Goal: Information Seeking & Learning: Learn about a topic

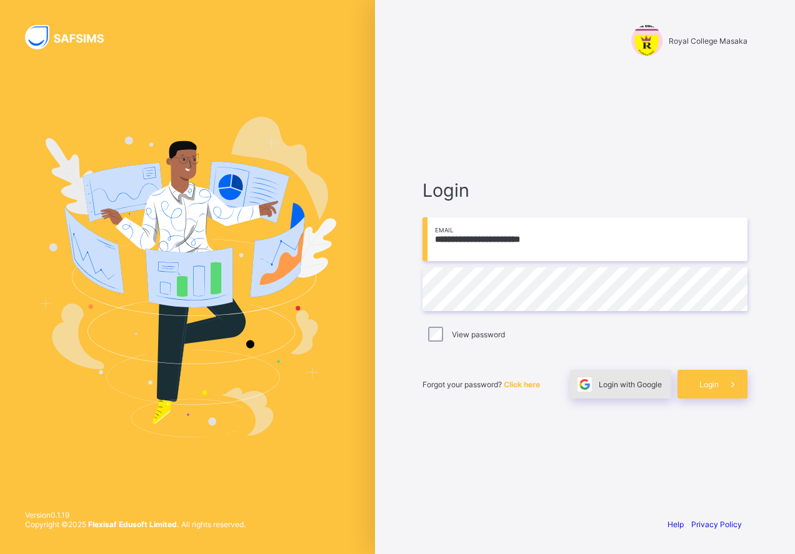
click at [648, 392] on div "Login with Google" at bounding box center [620, 384] width 101 height 29
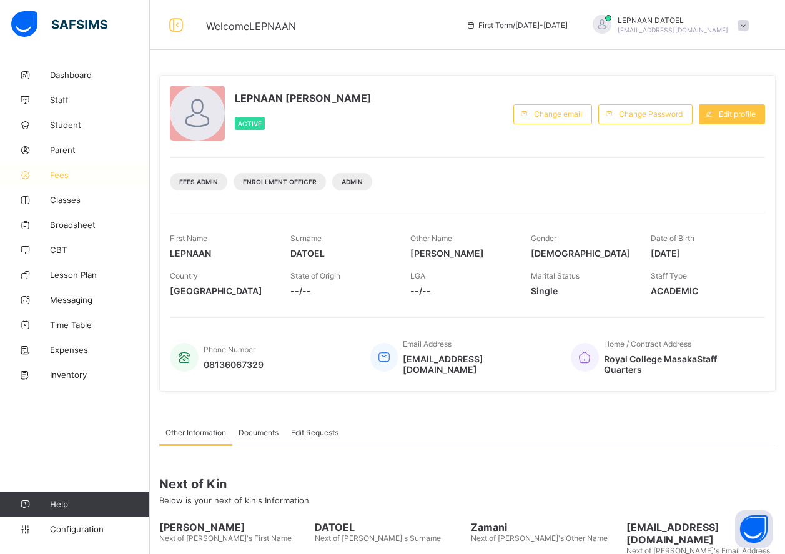
click at [102, 176] on span "Fees" at bounding box center [100, 175] width 100 height 10
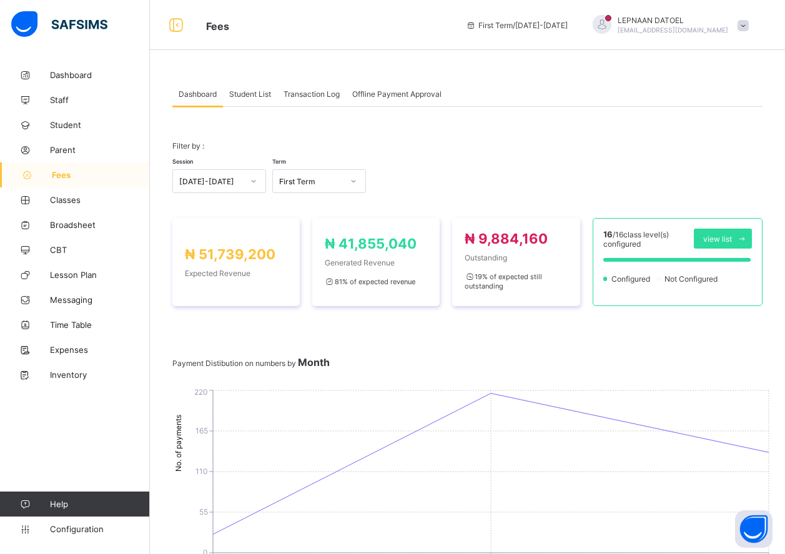
click at [257, 101] on div "Student List" at bounding box center [250, 93] width 54 height 25
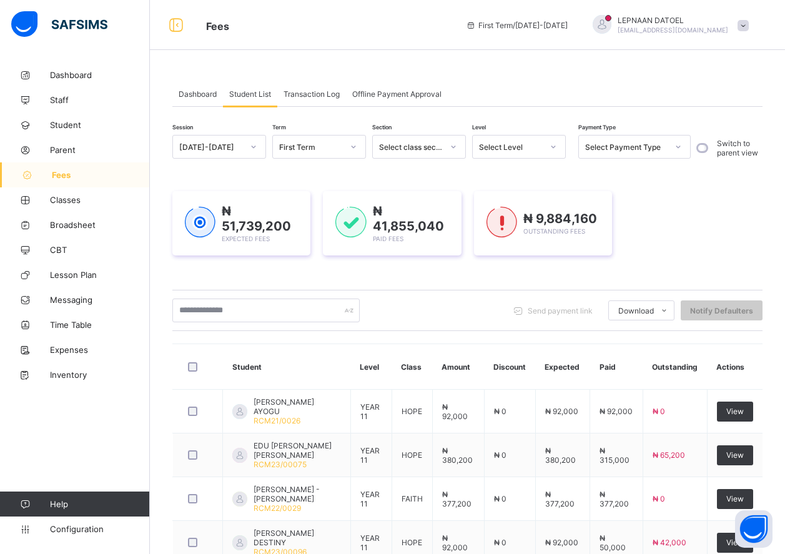
click at [546, 149] on div at bounding box center [553, 147] width 21 height 20
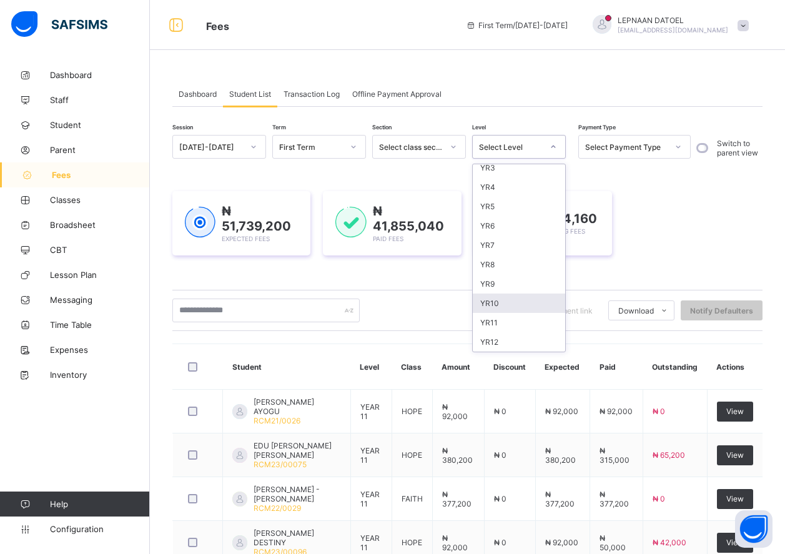
click at [512, 301] on div "YR10" at bounding box center [519, 303] width 92 height 19
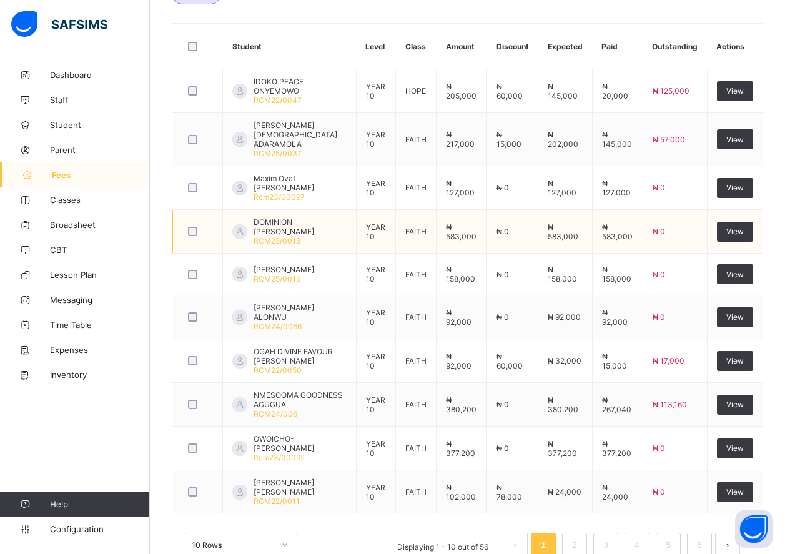
scroll to position [427, 0]
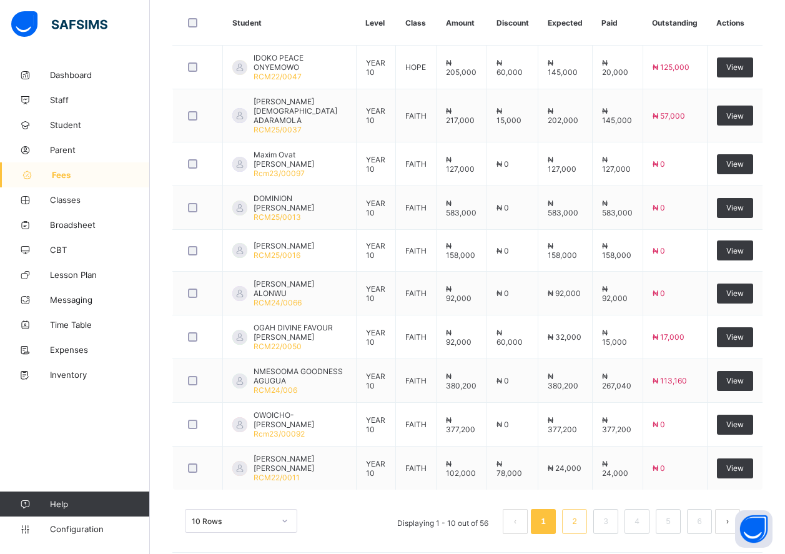
click at [580, 514] on link "2" at bounding box center [575, 522] width 12 height 16
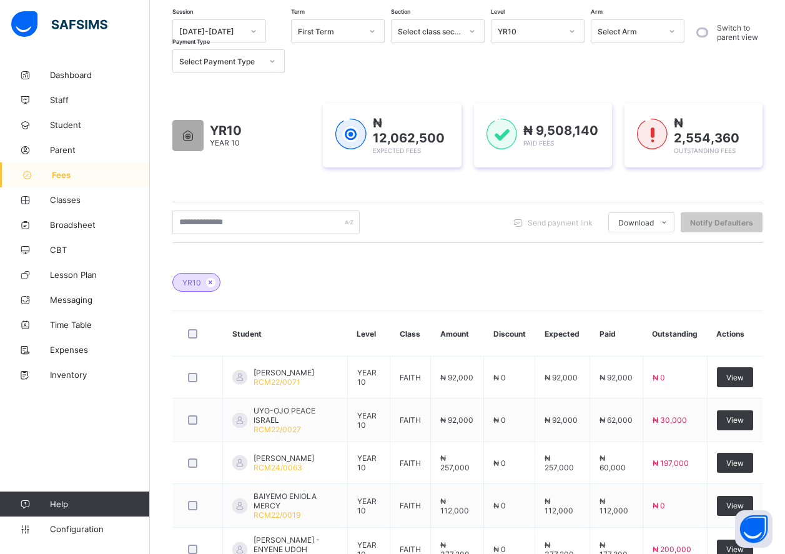
scroll to position [425, 0]
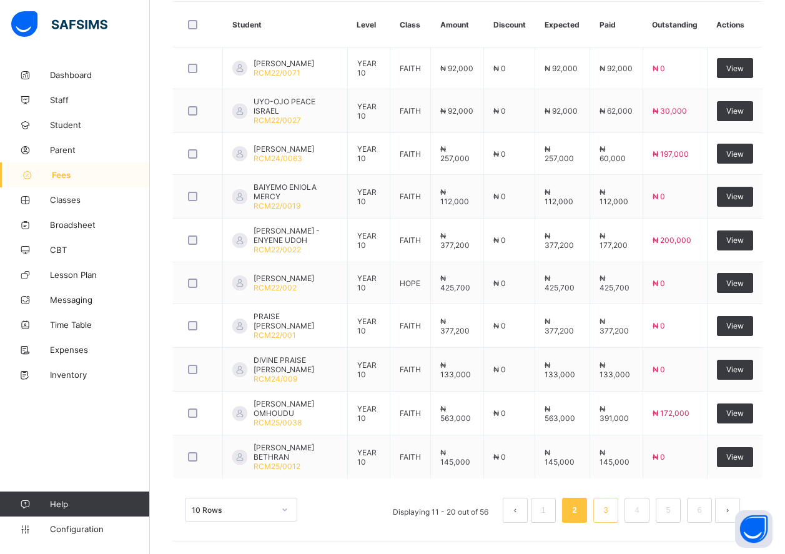
click at [612, 515] on link "3" at bounding box center [606, 510] width 12 height 16
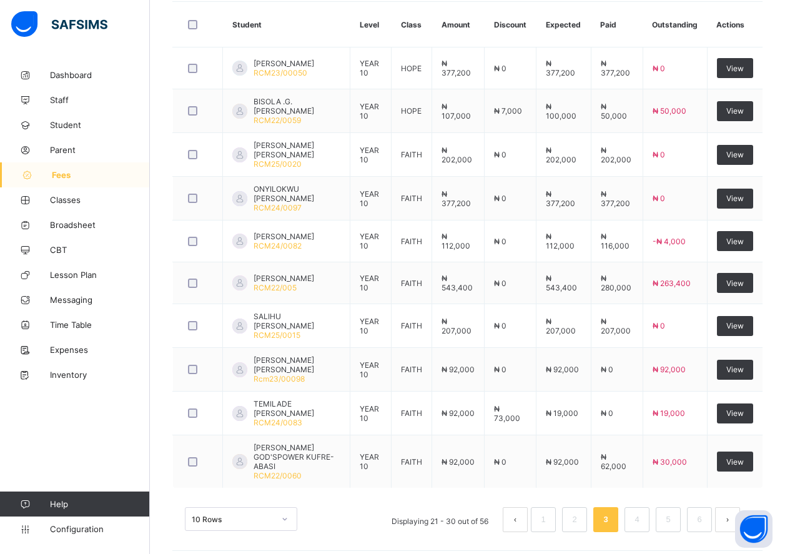
drag, startPoint x: 612, startPoint y: 515, endPoint x: 629, endPoint y: 512, distance: 17.1
click at [612, 515] on link "3" at bounding box center [606, 520] width 12 height 16
click at [643, 512] on link "4" at bounding box center [637, 520] width 12 height 16
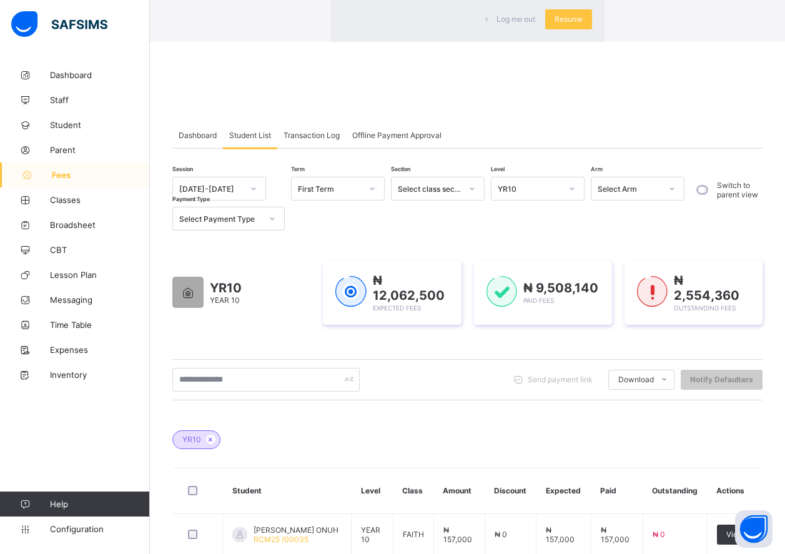
scroll to position [423, 0]
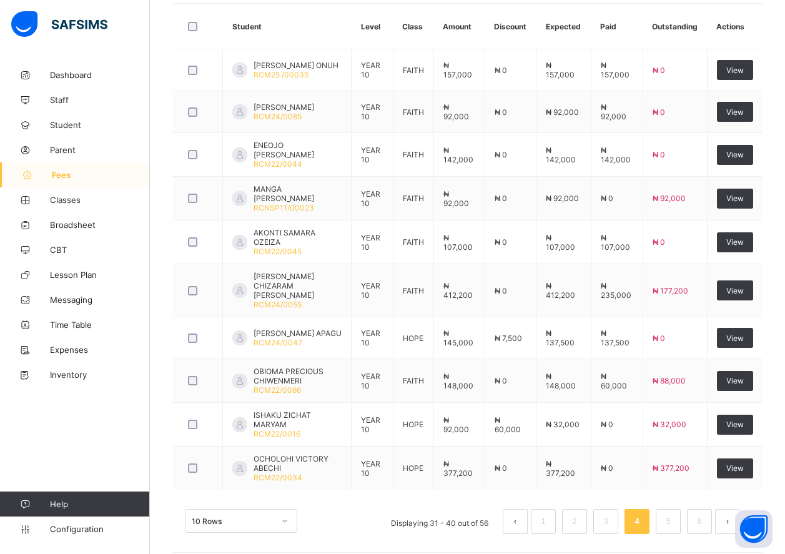
drag, startPoint x: 179, startPoint y: 499, endPoint x: 171, endPoint y: 4, distance: 495.5
click at [171, 4] on div "Dashboard Student List Transaction Log Offline Payment Approval Student List Mo…" at bounding box center [467, 103] width 635 height 926
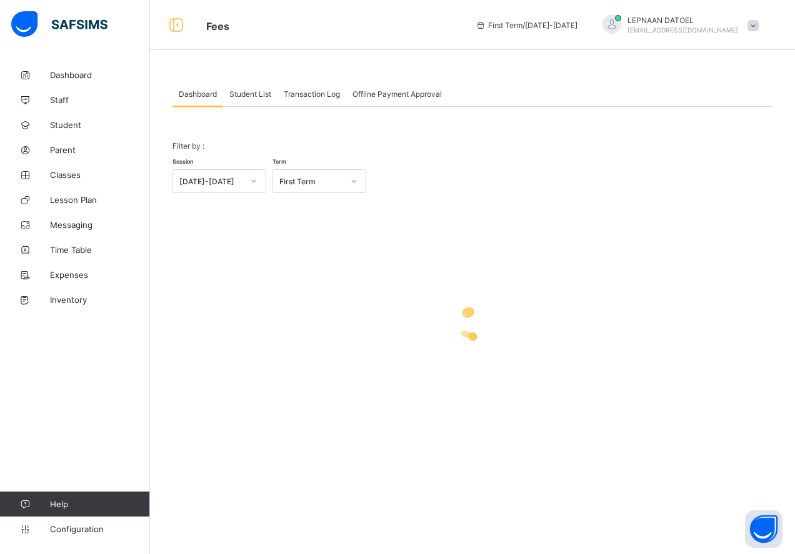
click at [246, 95] on span "Student List" at bounding box center [250, 93] width 42 height 9
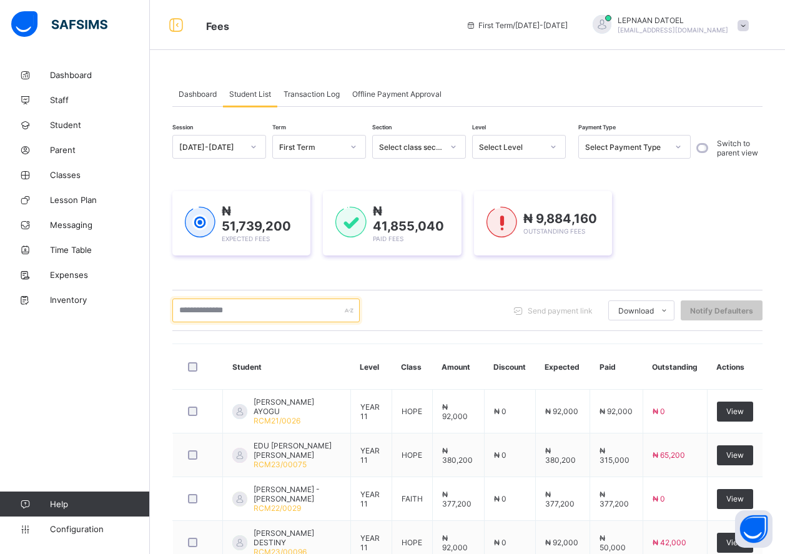
click at [216, 312] on input "text" at bounding box center [265, 311] width 187 height 24
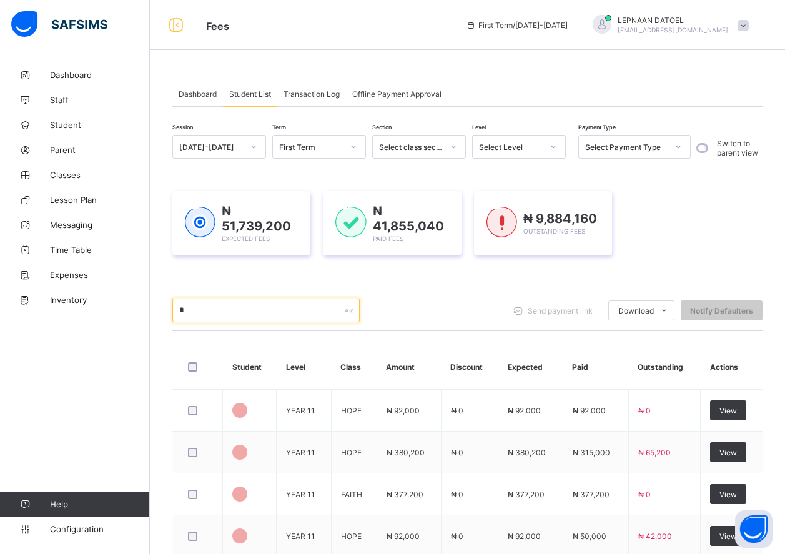
type input "**"
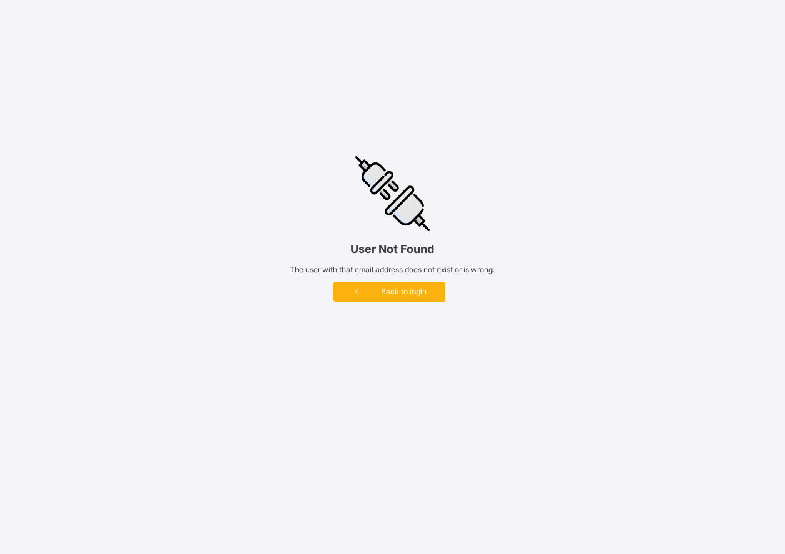
click at [385, 300] on div "Back to login" at bounding box center [390, 292] width 112 height 20
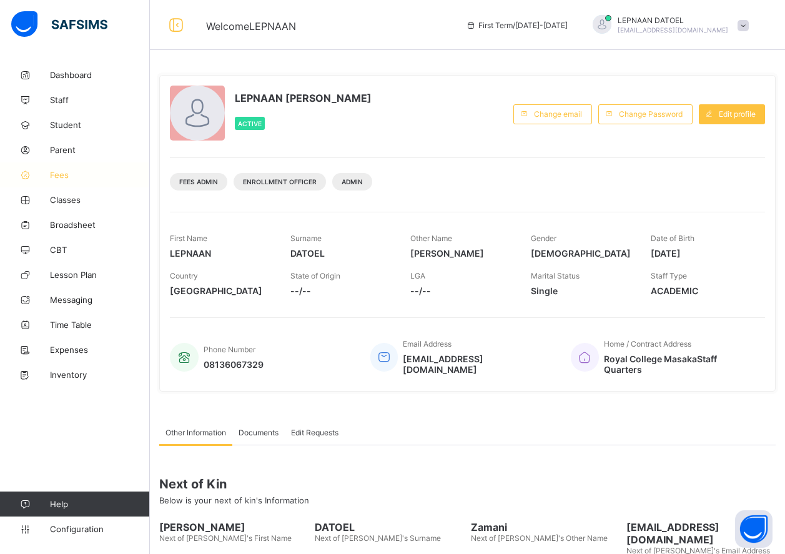
click at [81, 175] on span "Fees" at bounding box center [100, 175] width 100 height 10
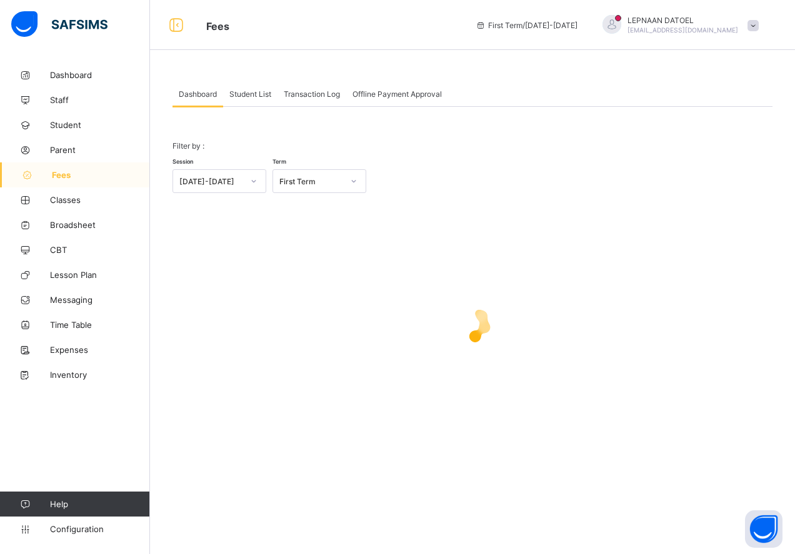
click at [245, 88] on div "Student List" at bounding box center [250, 93] width 54 height 25
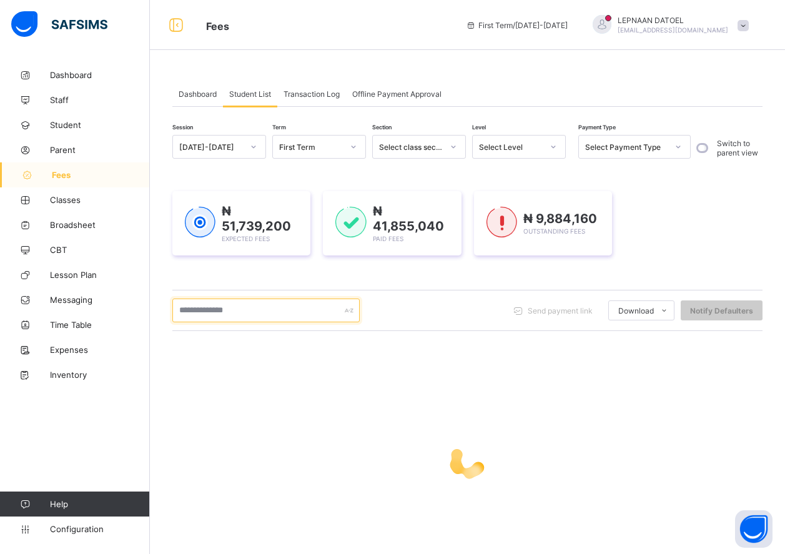
click at [209, 314] on input "text" at bounding box center [265, 311] width 187 height 24
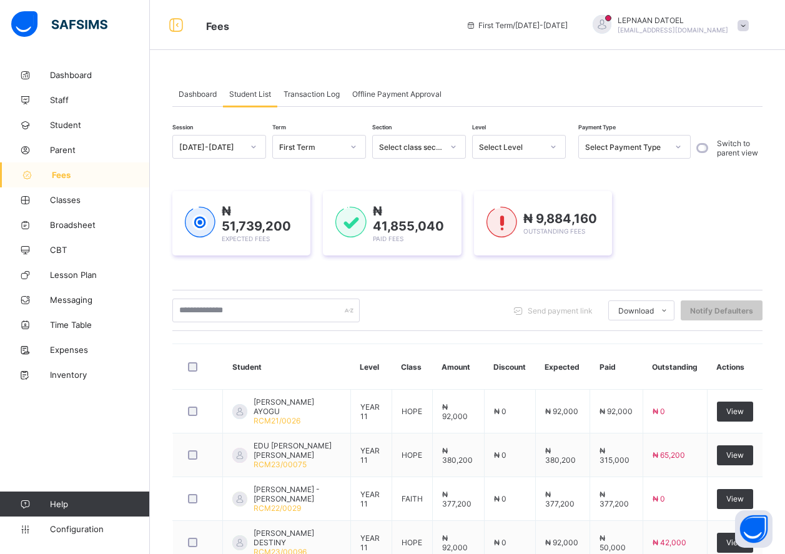
click at [167, 355] on div "Dashboard Student List Transaction Log Offline Payment Approval Student List Mo…" at bounding box center [467, 488] width 635 height 853
click at [186, 309] on input "text" at bounding box center [265, 311] width 187 height 24
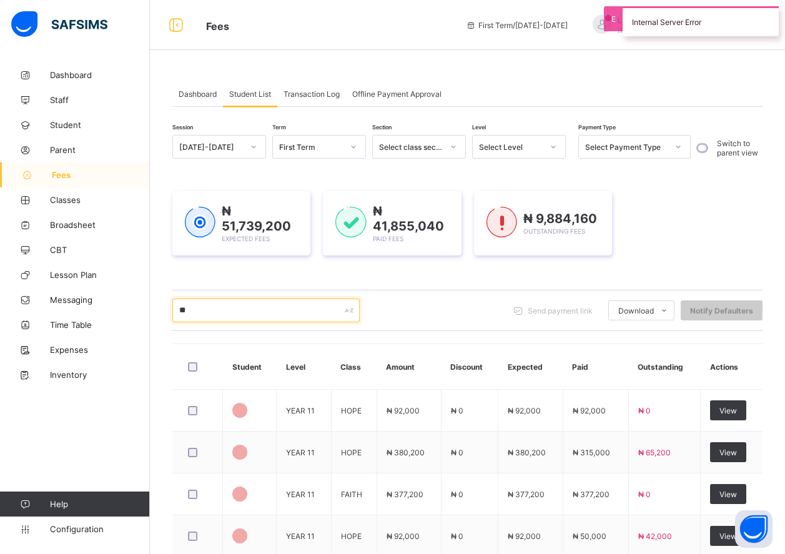
type input "*"
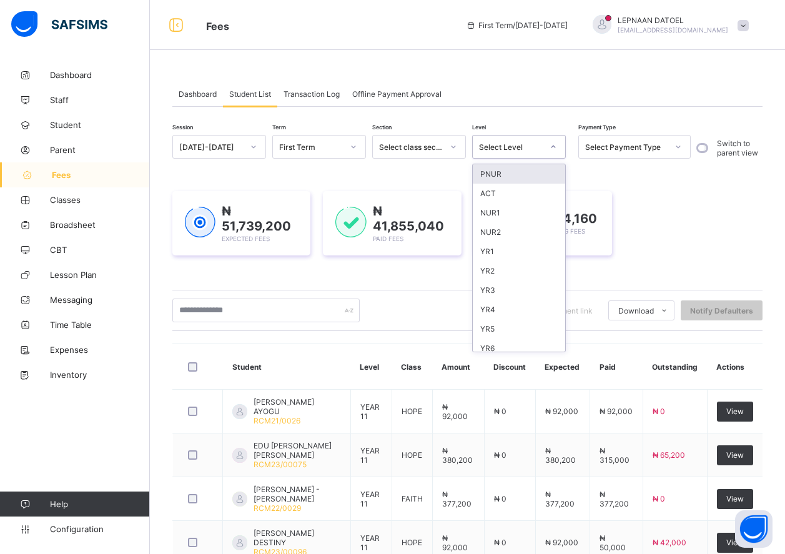
click at [535, 144] on div "Select Level" at bounding box center [511, 146] width 64 height 9
click at [510, 246] on div "YR7" at bounding box center [519, 245] width 92 height 19
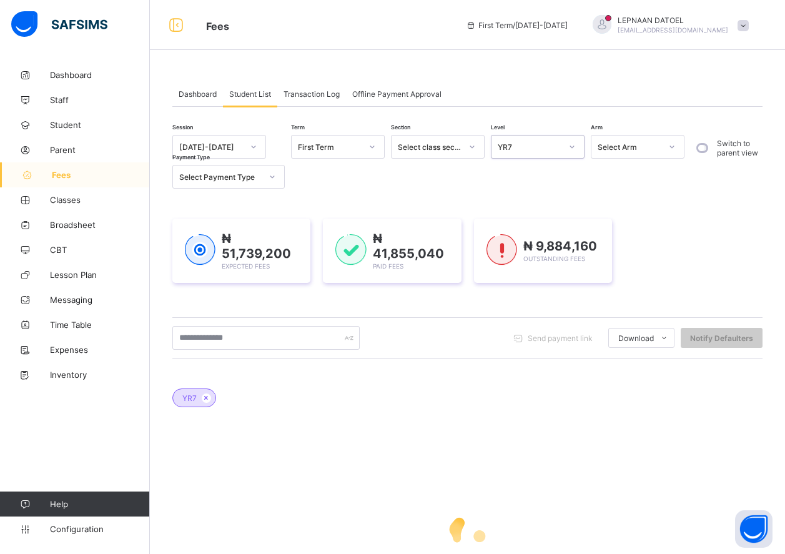
click at [573, 144] on icon at bounding box center [572, 147] width 7 height 12
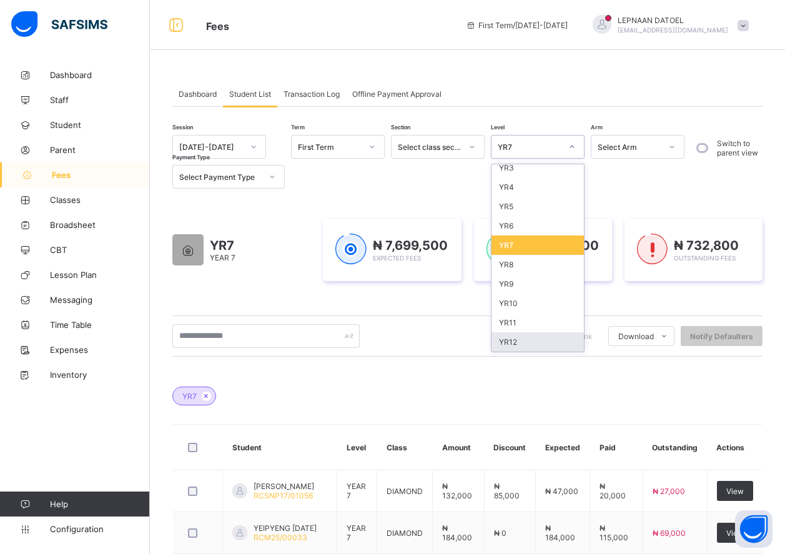
click at [530, 345] on div "YR12" at bounding box center [538, 341] width 92 height 19
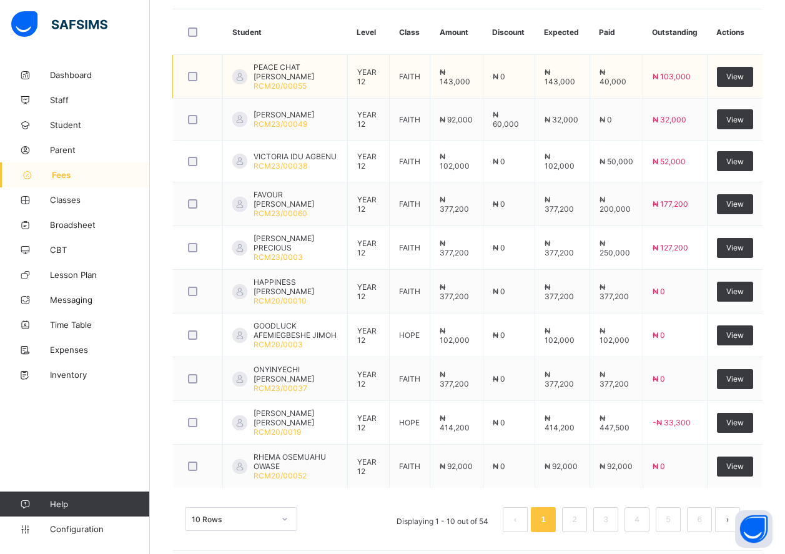
scroll to position [425, 0]
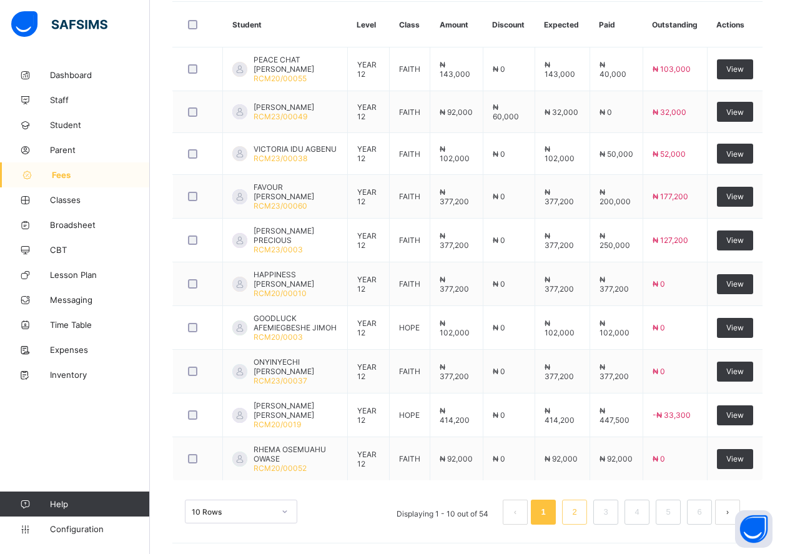
click at [580, 512] on link "2" at bounding box center [575, 512] width 12 height 16
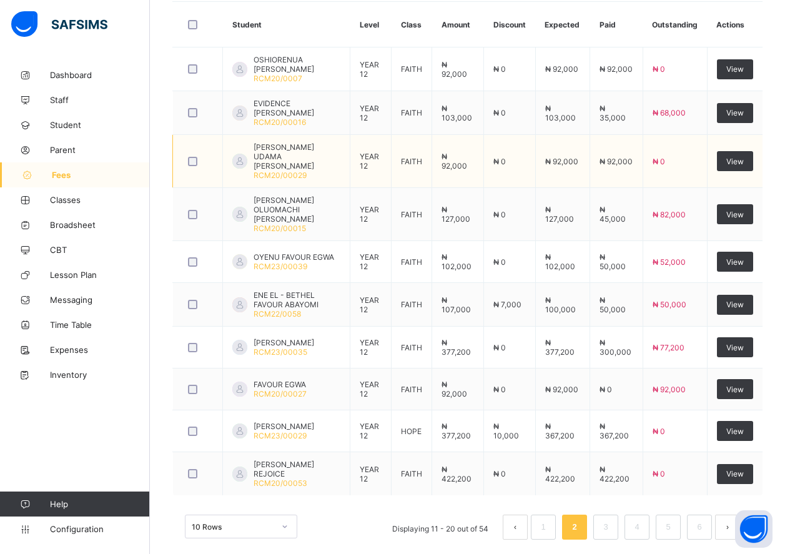
scroll to position [427, 0]
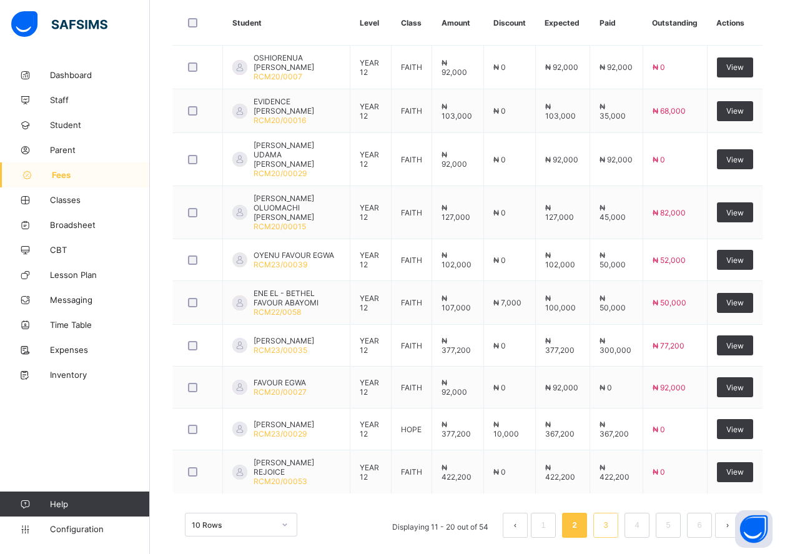
click at [612, 517] on link "3" at bounding box center [606, 525] width 12 height 16
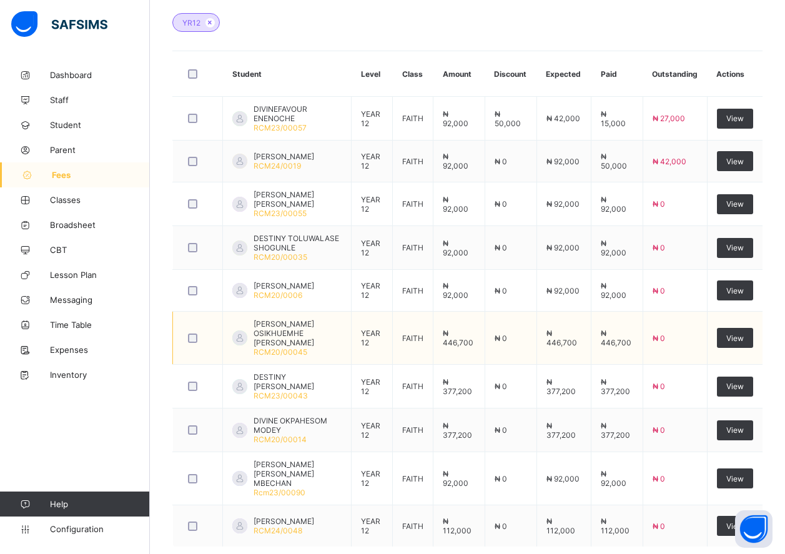
scroll to position [429, 0]
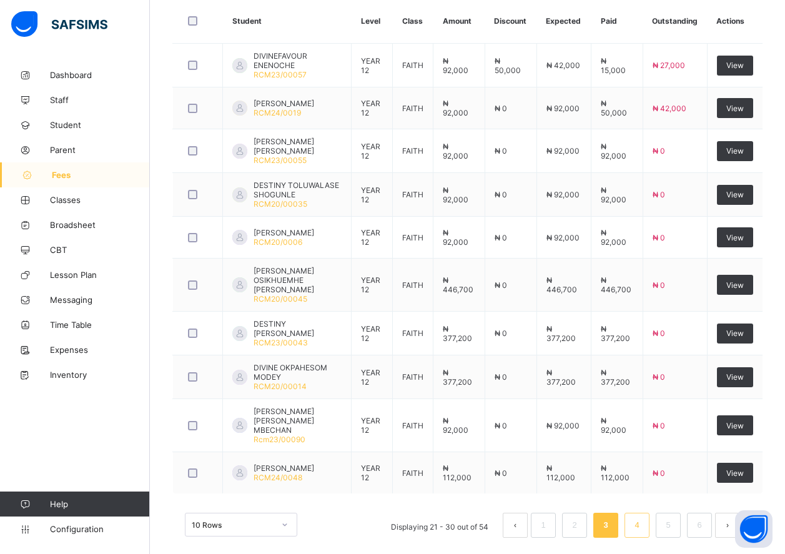
click at [643, 517] on link "4" at bounding box center [637, 525] width 12 height 16
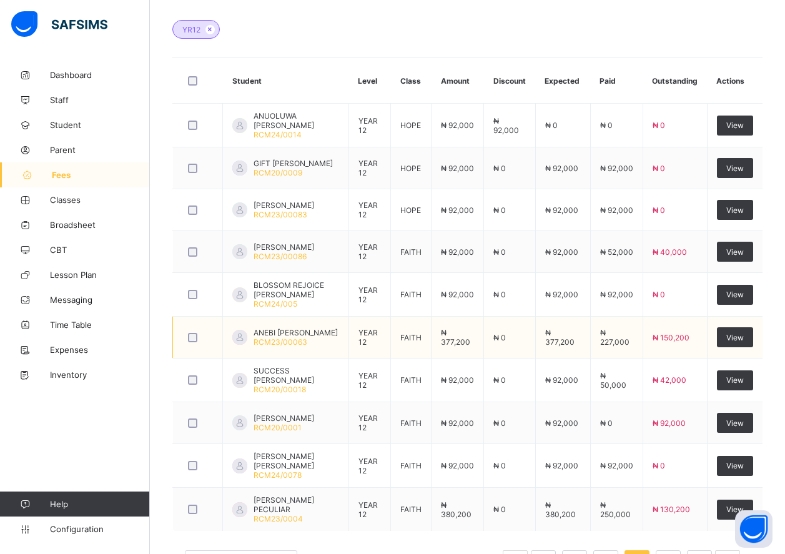
scroll to position [432, 0]
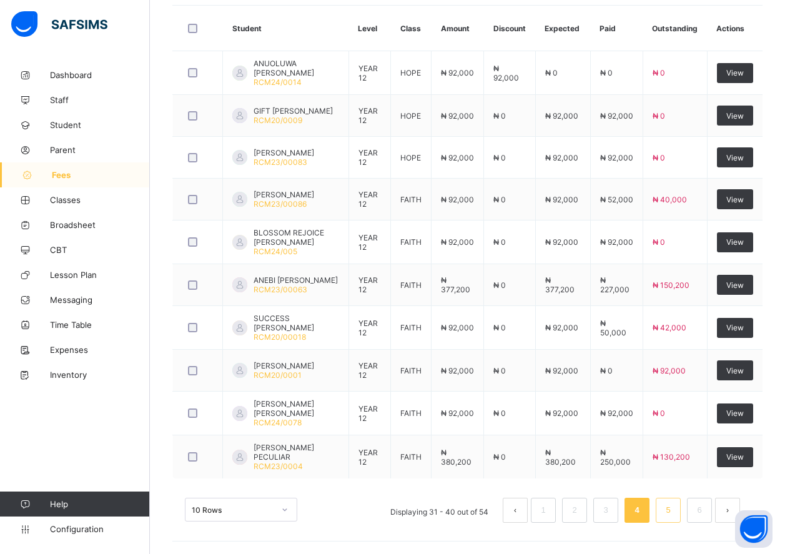
click at [674, 510] on link "5" at bounding box center [668, 510] width 12 height 16
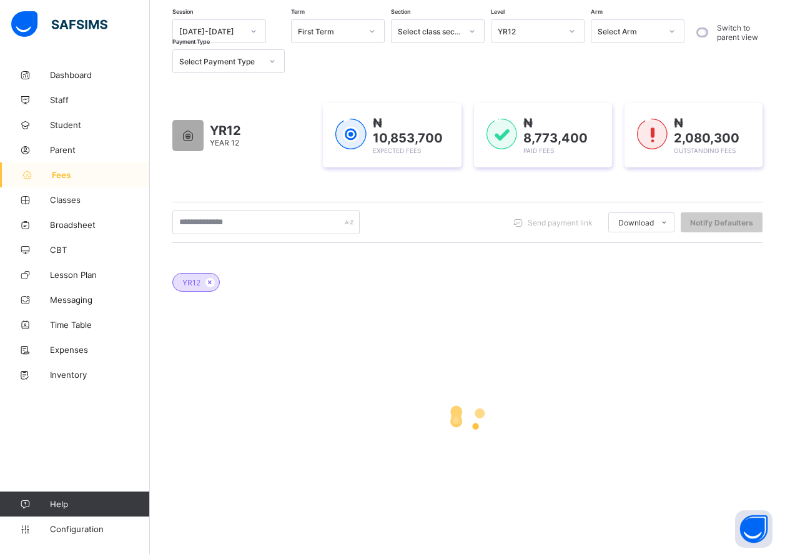
scroll to position [429, 0]
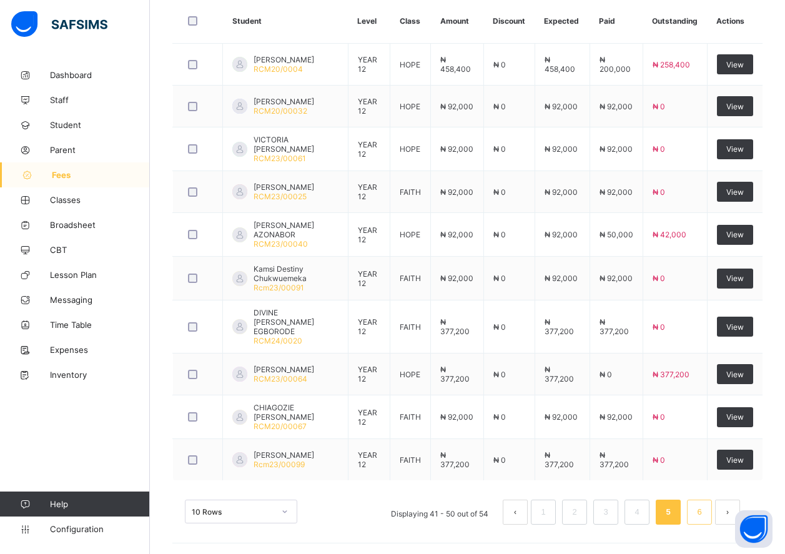
click at [705, 507] on link "6" at bounding box center [700, 512] width 12 height 16
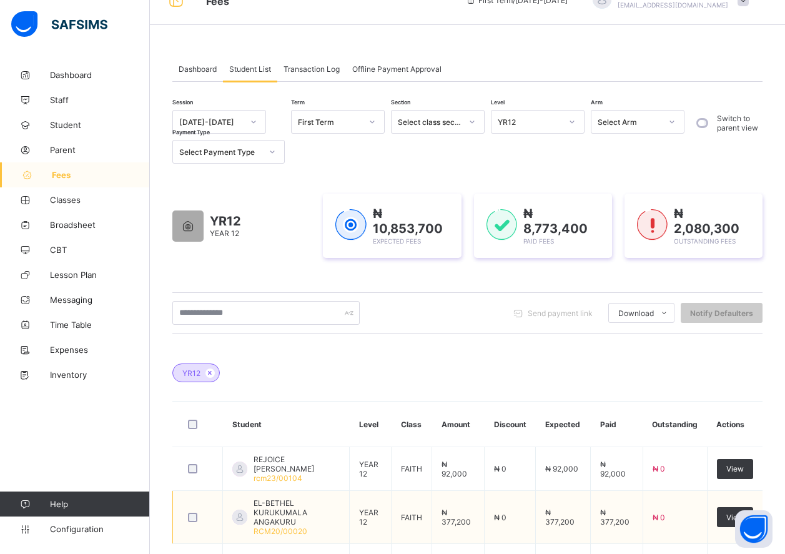
scroll to position [0, 0]
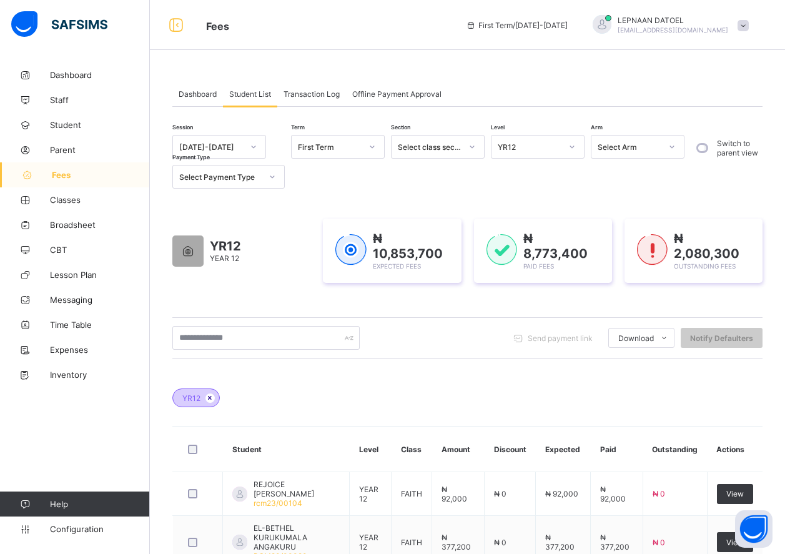
click at [211, 399] on icon at bounding box center [210, 397] width 11 height 7
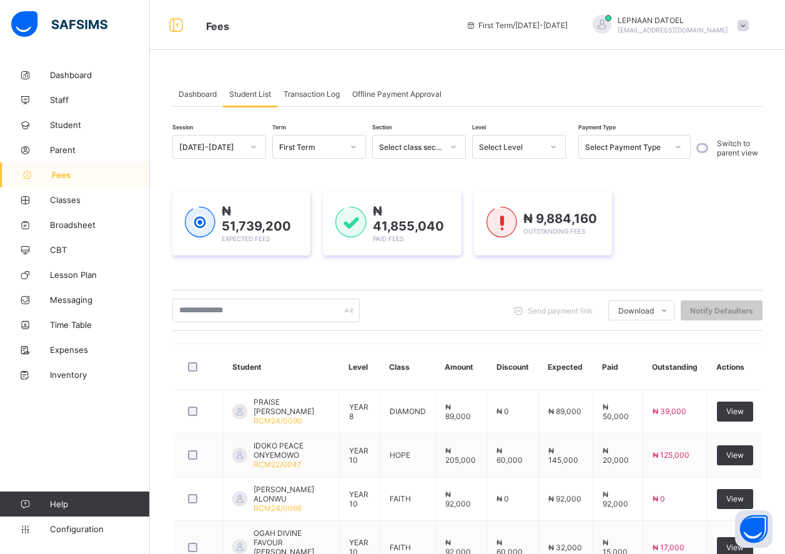
click at [552, 149] on icon at bounding box center [553, 147] width 7 height 12
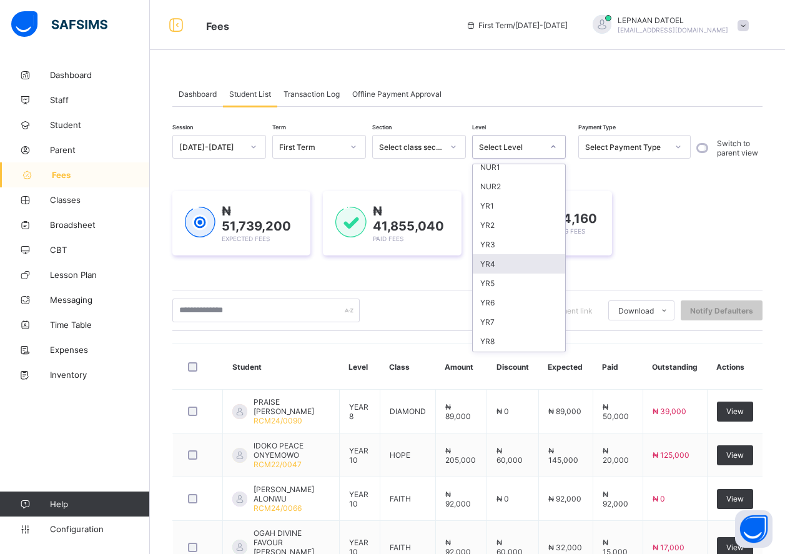
scroll to position [62, 0]
click at [494, 306] on div "YR7" at bounding box center [519, 305] width 92 height 19
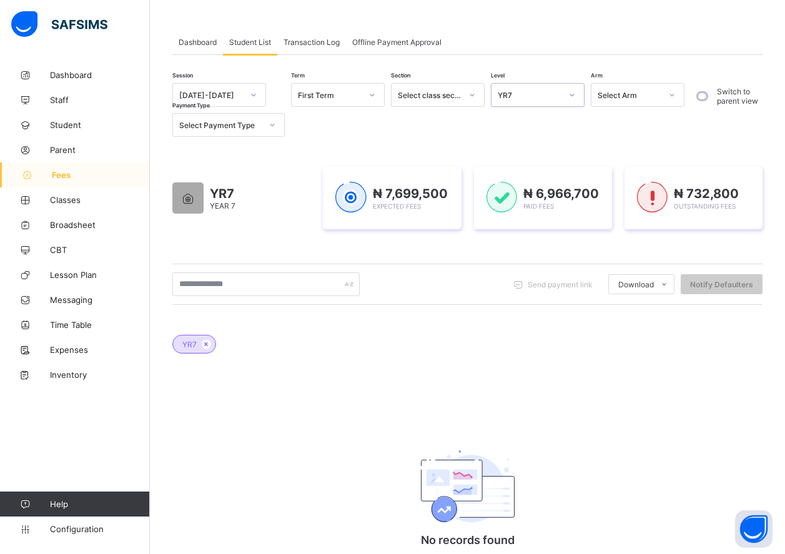
scroll to position [0, 0]
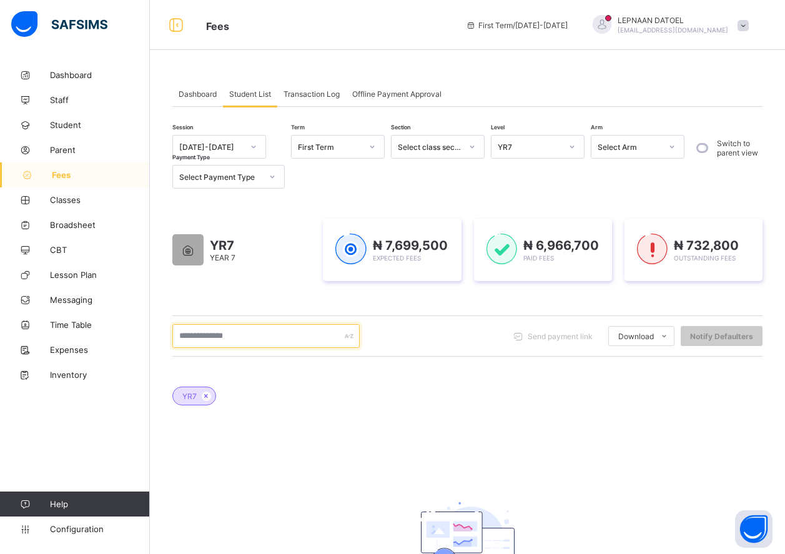
click at [329, 330] on input "text" at bounding box center [265, 336] width 187 height 24
click at [449, 362] on div "Session [DATE]-[DATE] Term First Term Section Select class section Level YR7 Ar…" at bounding box center [467, 393] width 590 height 517
click at [194, 97] on span "Dashboard" at bounding box center [198, 93] width 38 height 9
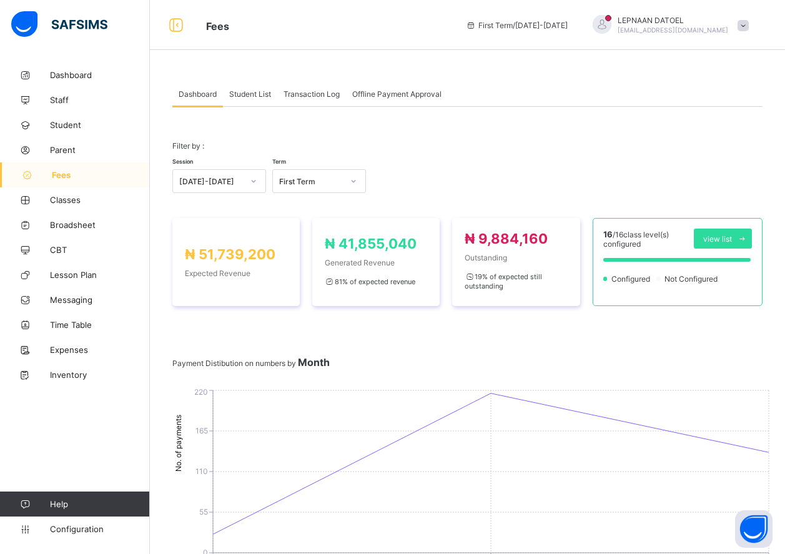
click at [251, 97] on span "Student List" at bounding box center [250, 93] width 42 height 9
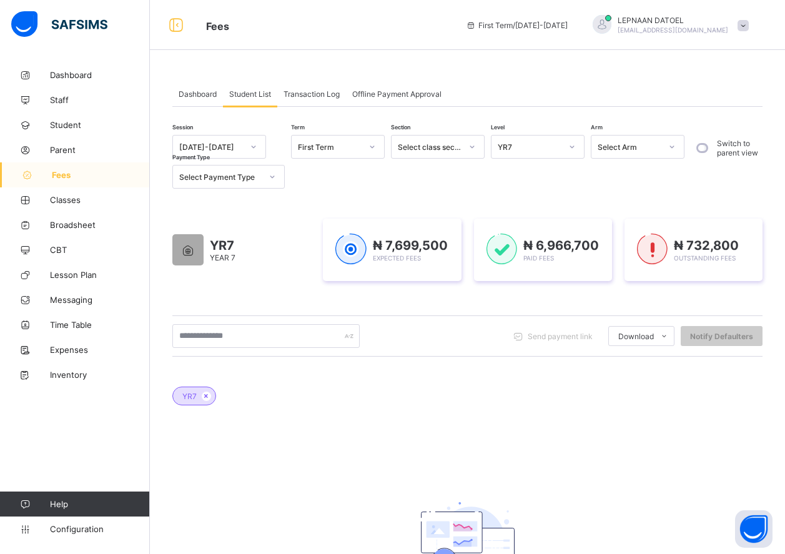
click at [556, 147] on div "YR7" at bounding box center [530, 146] width 64 height 9
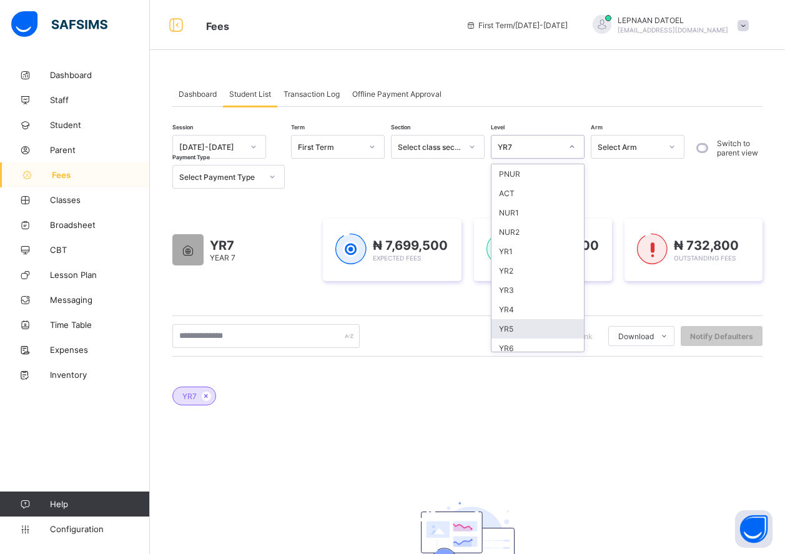
scroll to position [62, 0]
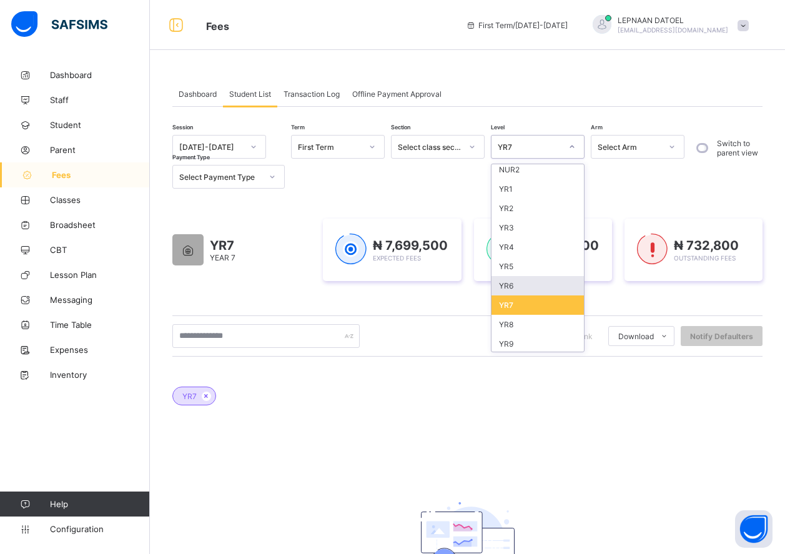
click at [515, 288] on div "YR6" at bounding box center [538, 285] width 92 height 19
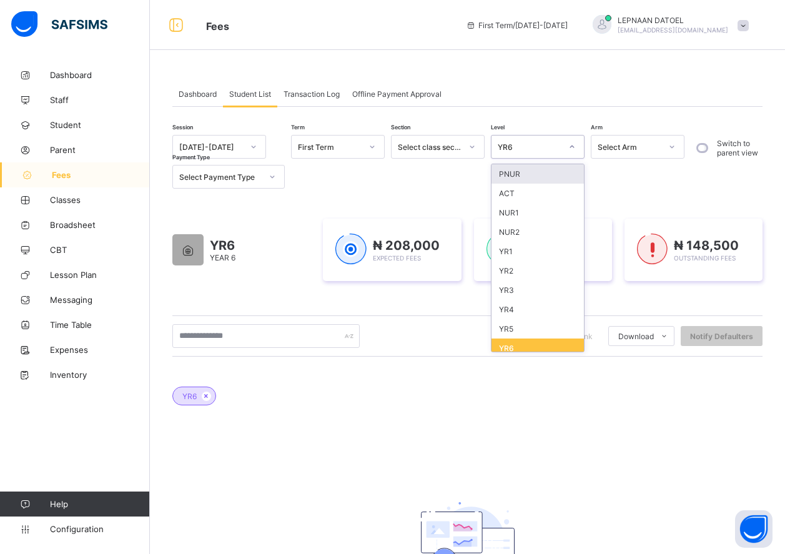
click at [559, 149] on div "YR6" at bounding box center [530, 146] width 64 height 9
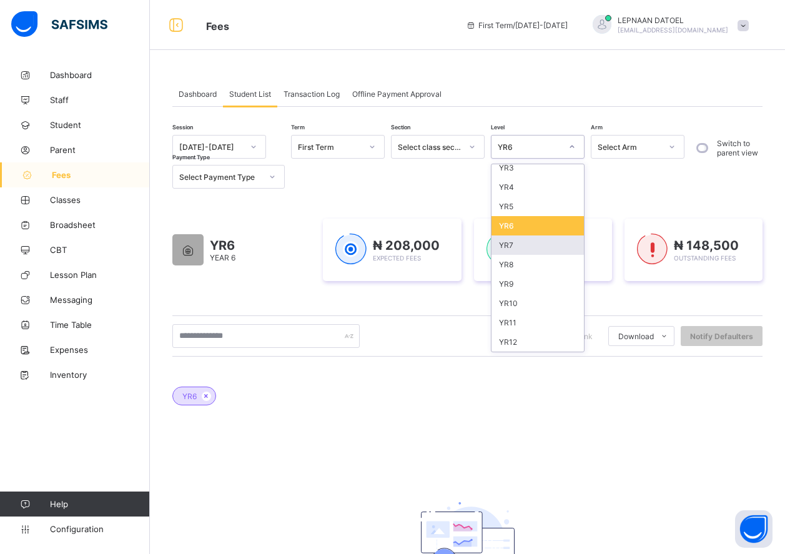
click at [510, 243] on div "YR7" at bounding box center [538, 245] width 92 height 19
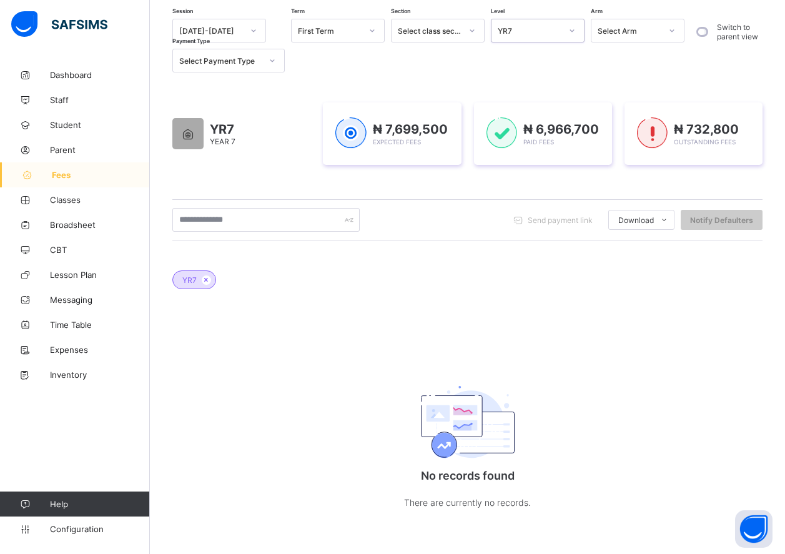
scroll to position [0, 0]
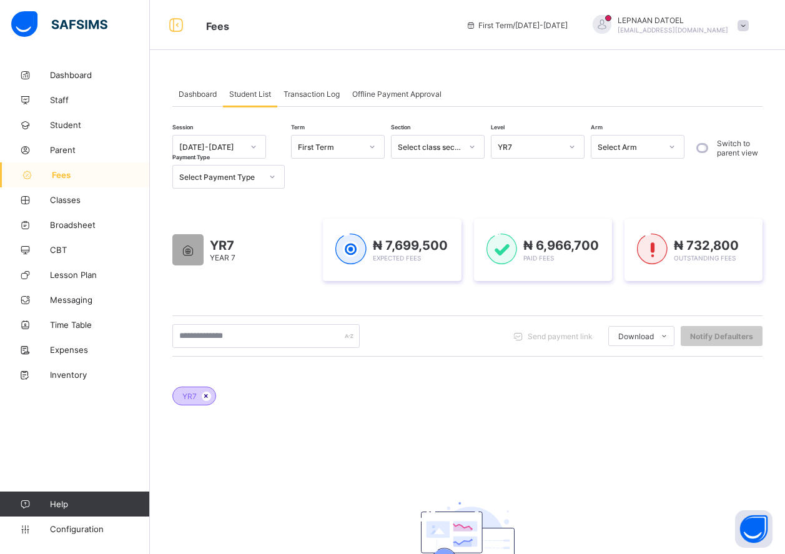
click at [205, 399] on icon at bounding box center [206, 395] width 11 height 7
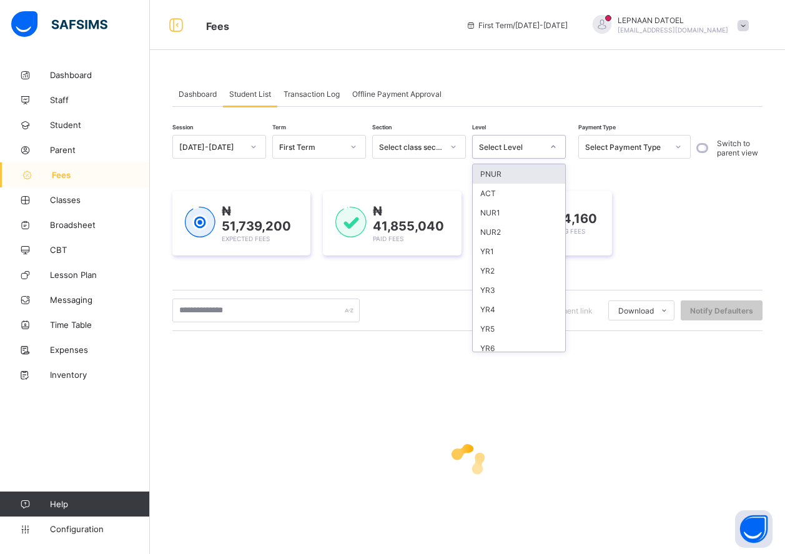
click at [542, 148] on div at bounding box center [554, 147] width 24 height 22
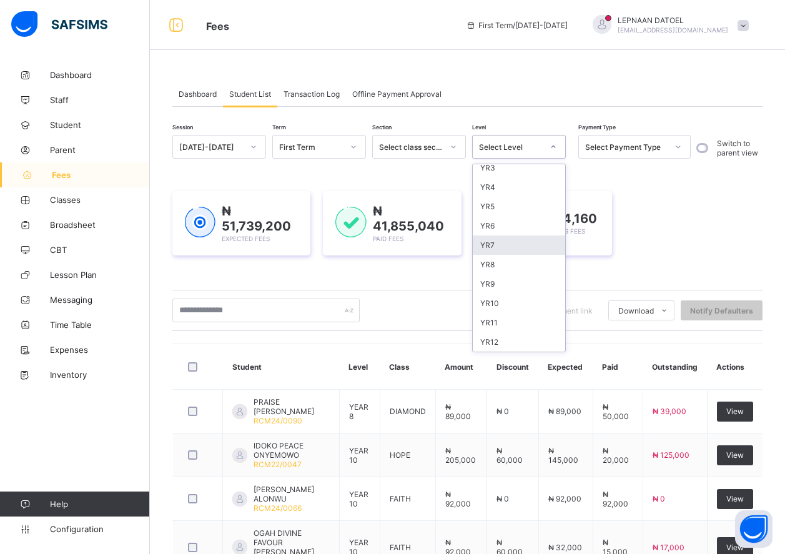
scroll to position [60, 0]
click at [505, 310] on div "YR7" at bounding box center [519, 307] width 92 height 19
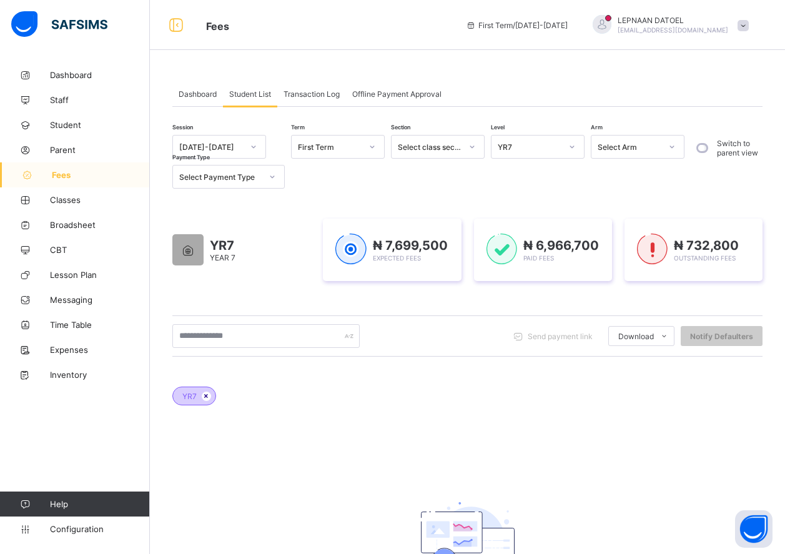
click at [202, 397] on icon at bounding box center [206, 395] width 11 height 7
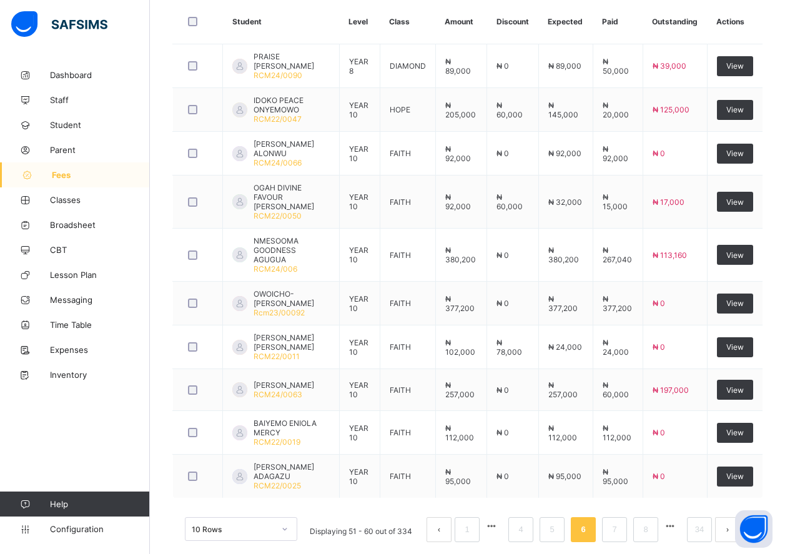
scroll to position [346, 0]
click at [473, 521] on link "1" at bounding box center [467, 529] width 12 height 16
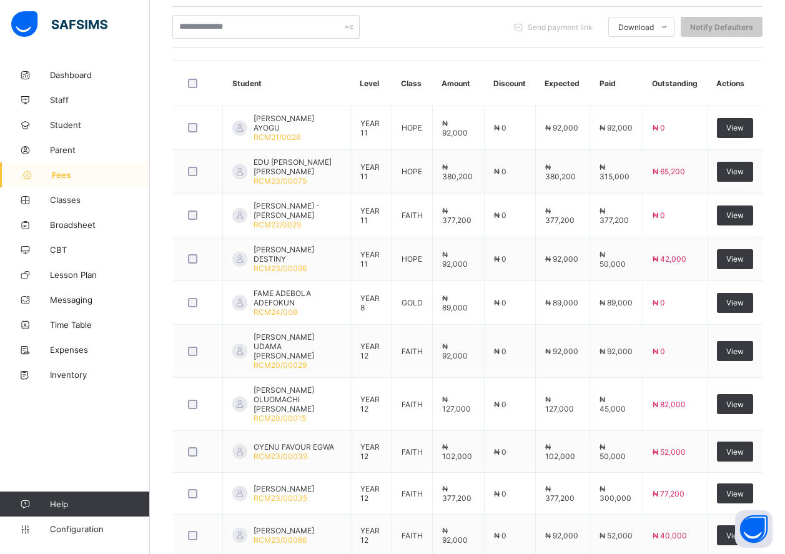
scroll to position [96, 0]
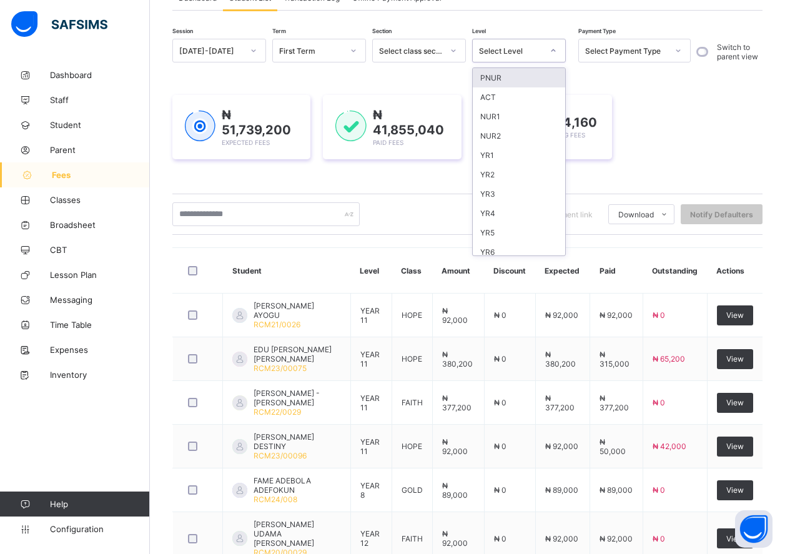
click at [510, 53] on div "Select Level" at bounding box center [511, 50] width 64 height 9
click at [488, 210] on div "YR7" at bounding box center [519, 208] width 92 height 19
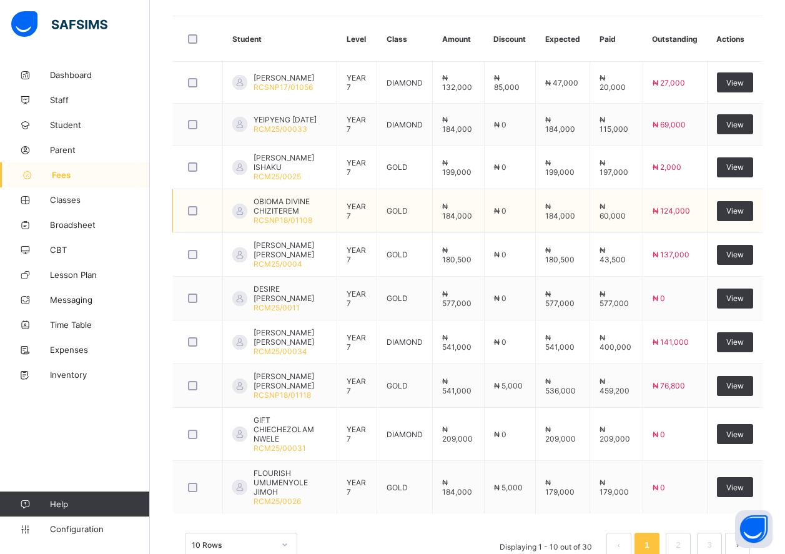
scroll to position [434, 0]
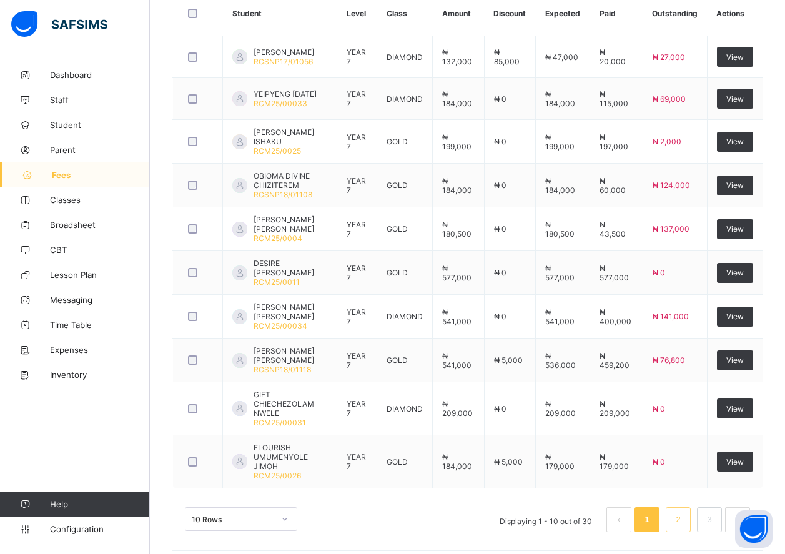
click at [683, 514] on link "2" at bounding box center [678, 520] width 12 height 16
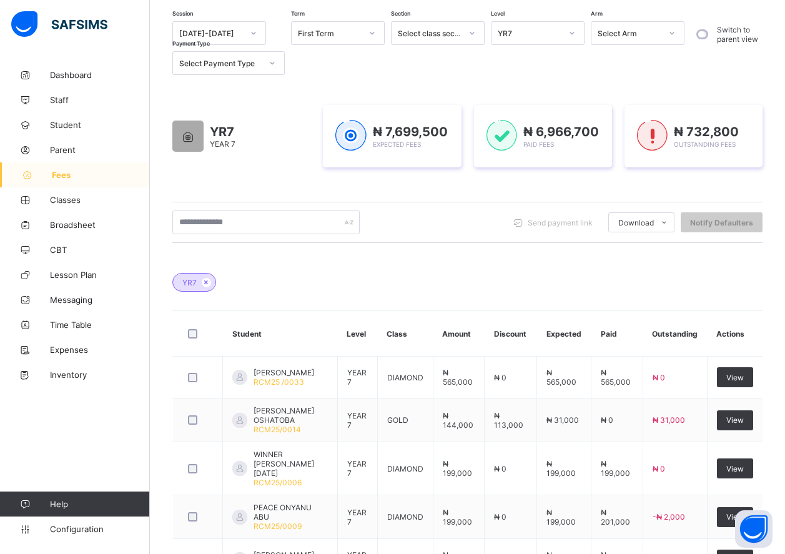
scroll to position [423, 0]
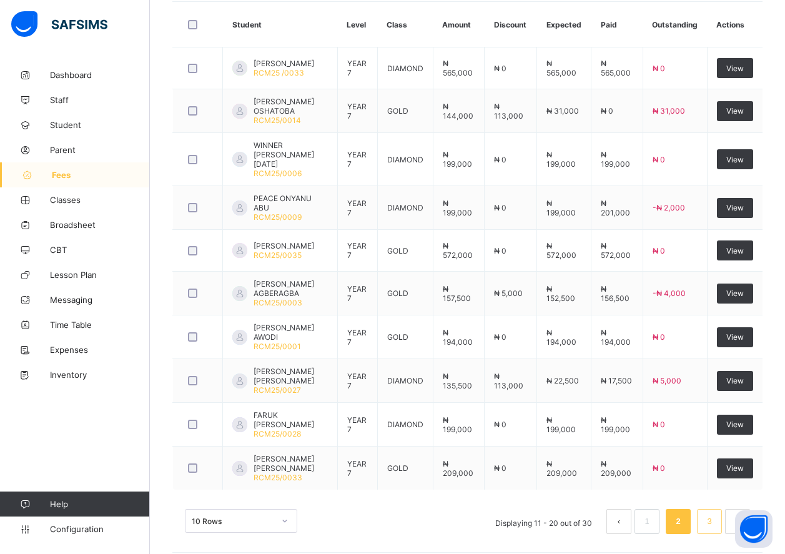
click at [715, 514] on link "3" at bounding box center [710, 522] width 12 height 16
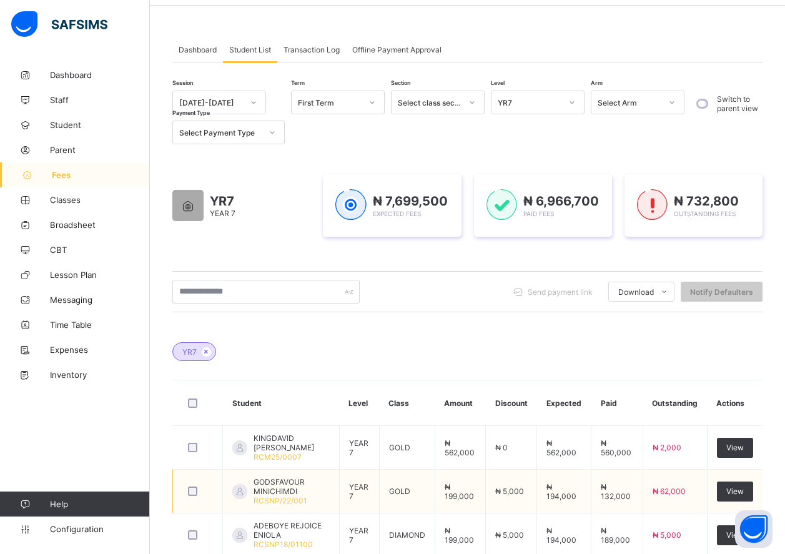
scroll to position [0, 0]
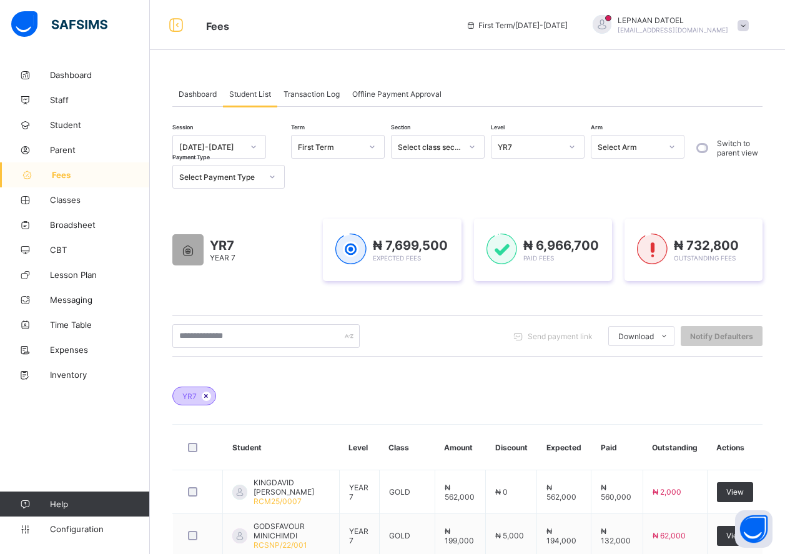
click at [202, 397] on icon at bounding box center [206, 395] width 11 height 7
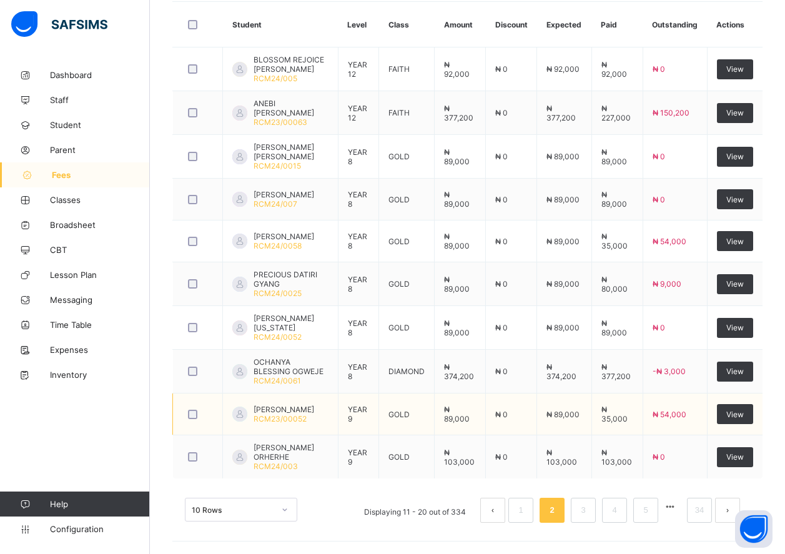
scroll to position [359, 0]
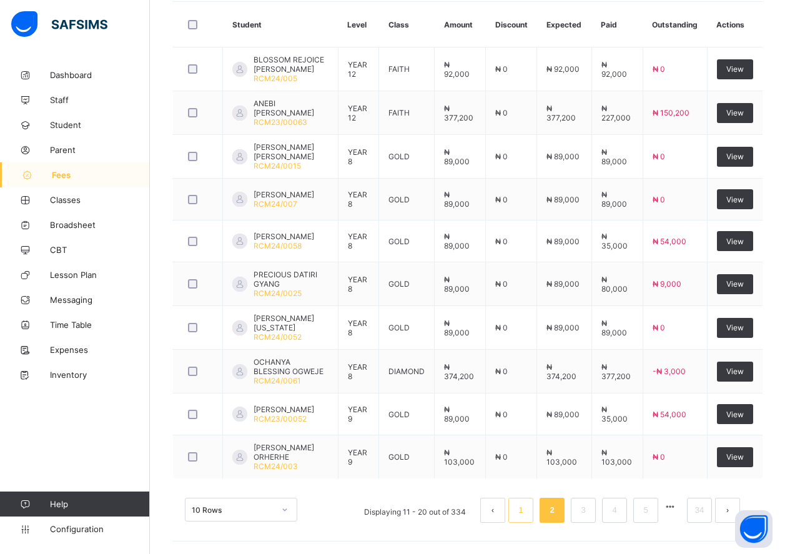
click at [526, 508] on link "1" at bounding box center [521, 510] width 12 height 16
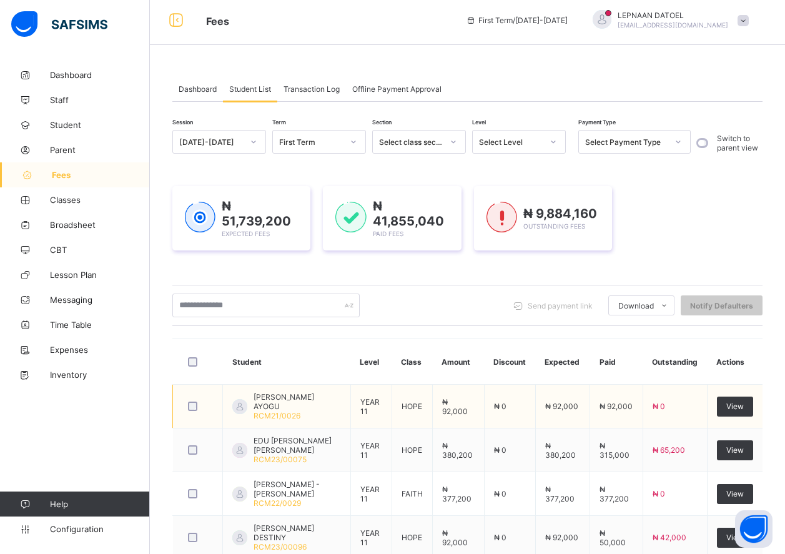
scroll to position [0, 0]
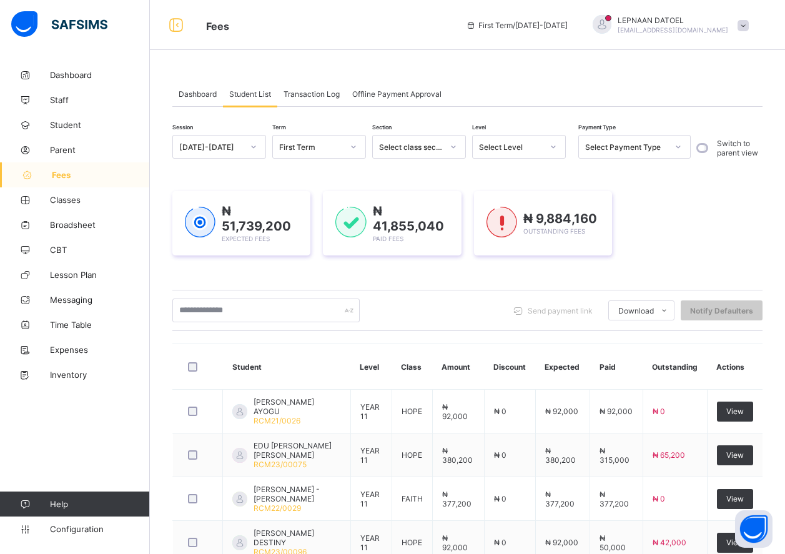
click at [547, 142] on div at bounding box center [553, 147] width 21 height 20
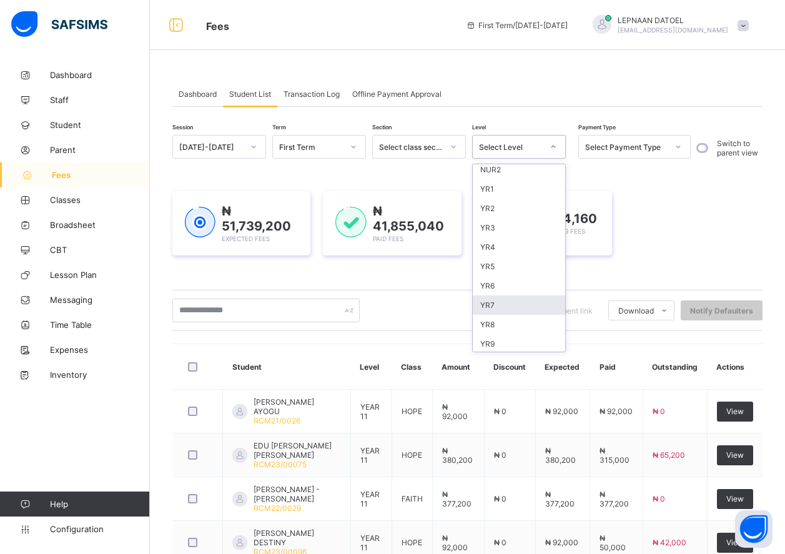
scroll to position [122, 0]
click at [501, 304] on div "YR10" at bounding box center [519, 303] width 92 height 19
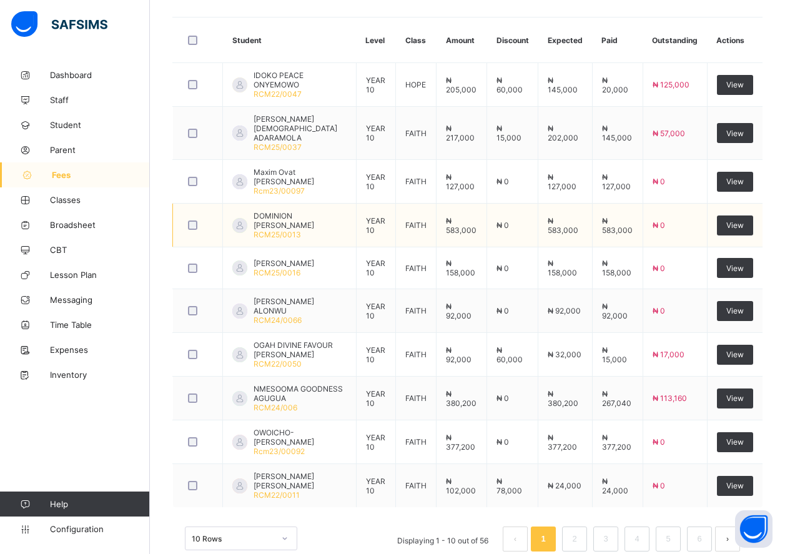
scroll to position [427, 0]
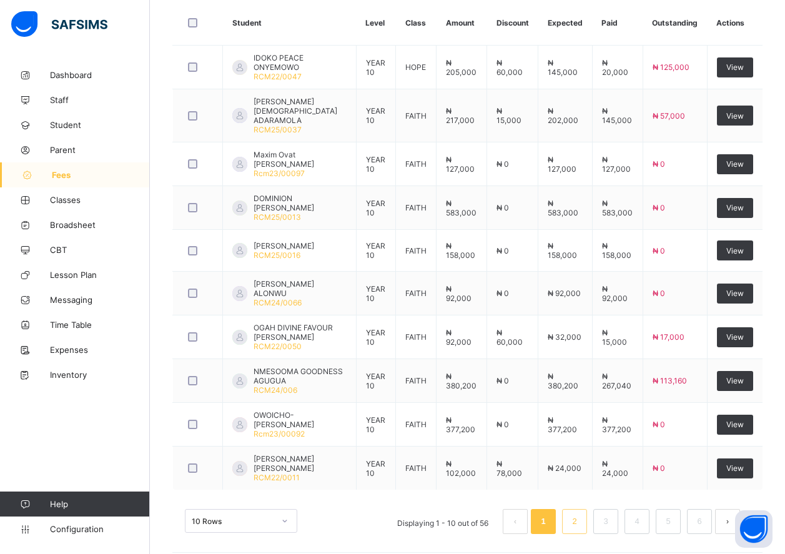
click at [587, 513] on li "2" at bounding box center [574, 521] width 25 height 25
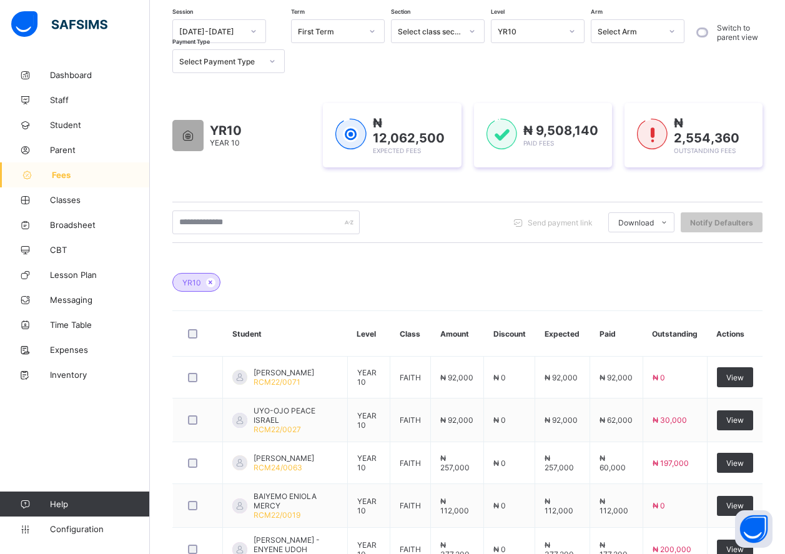
scroll to position [425, 0]
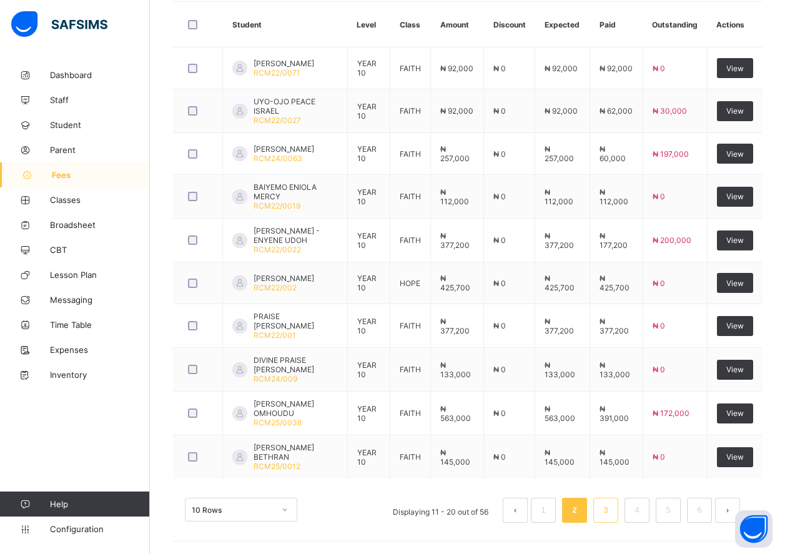
click at [609, 511] on li "3" at bounding box center [606, 510] width 25 height 25
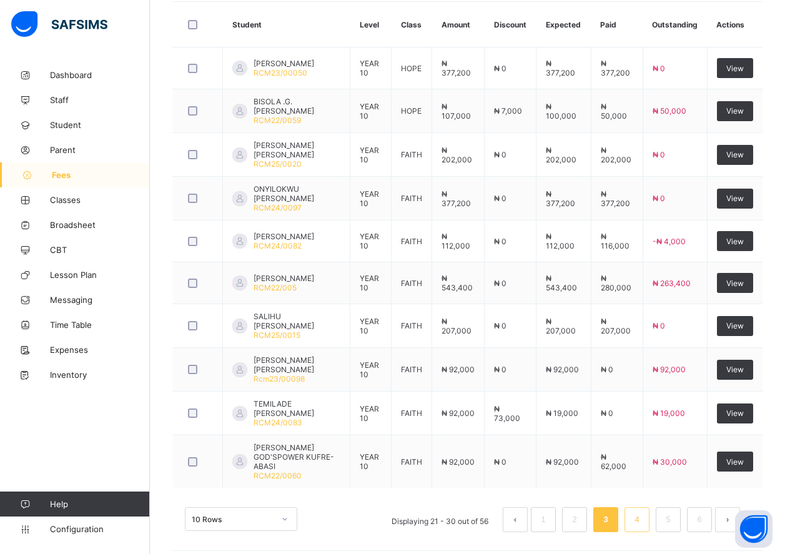
click at [643, 516] on link "4" at bounding box center [637, 520] width 12 height 16
